Goal: Task Accomplishment & Management: Complete application form

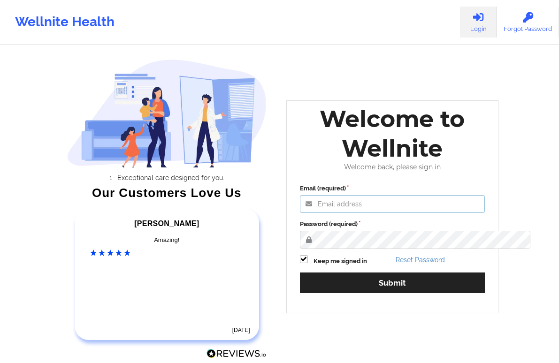
click at [389, 213] on input "Email (required)" at bounding box center [392, 204] width 185 height 18
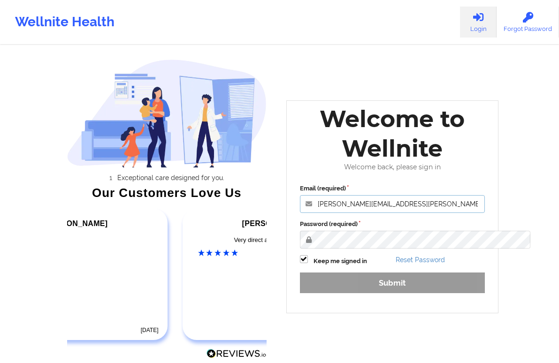
type input "[PERSON_NAME][EMAIL_ADDRESS][PERSON_NAME][DOMAIN_NAME]"
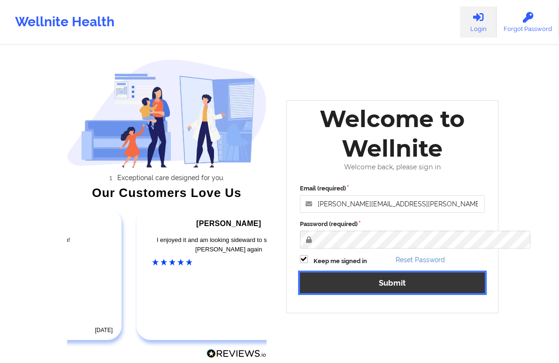
click at [474, 293] on button "Submit" at bounding box center [392, 283] width 185 height 20
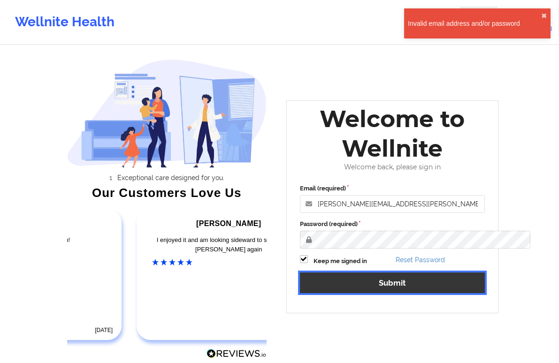
click at [426, 293] on button "Submit" at bounding box center [392, 283] width 185 height 20
